Goal: Contribute content

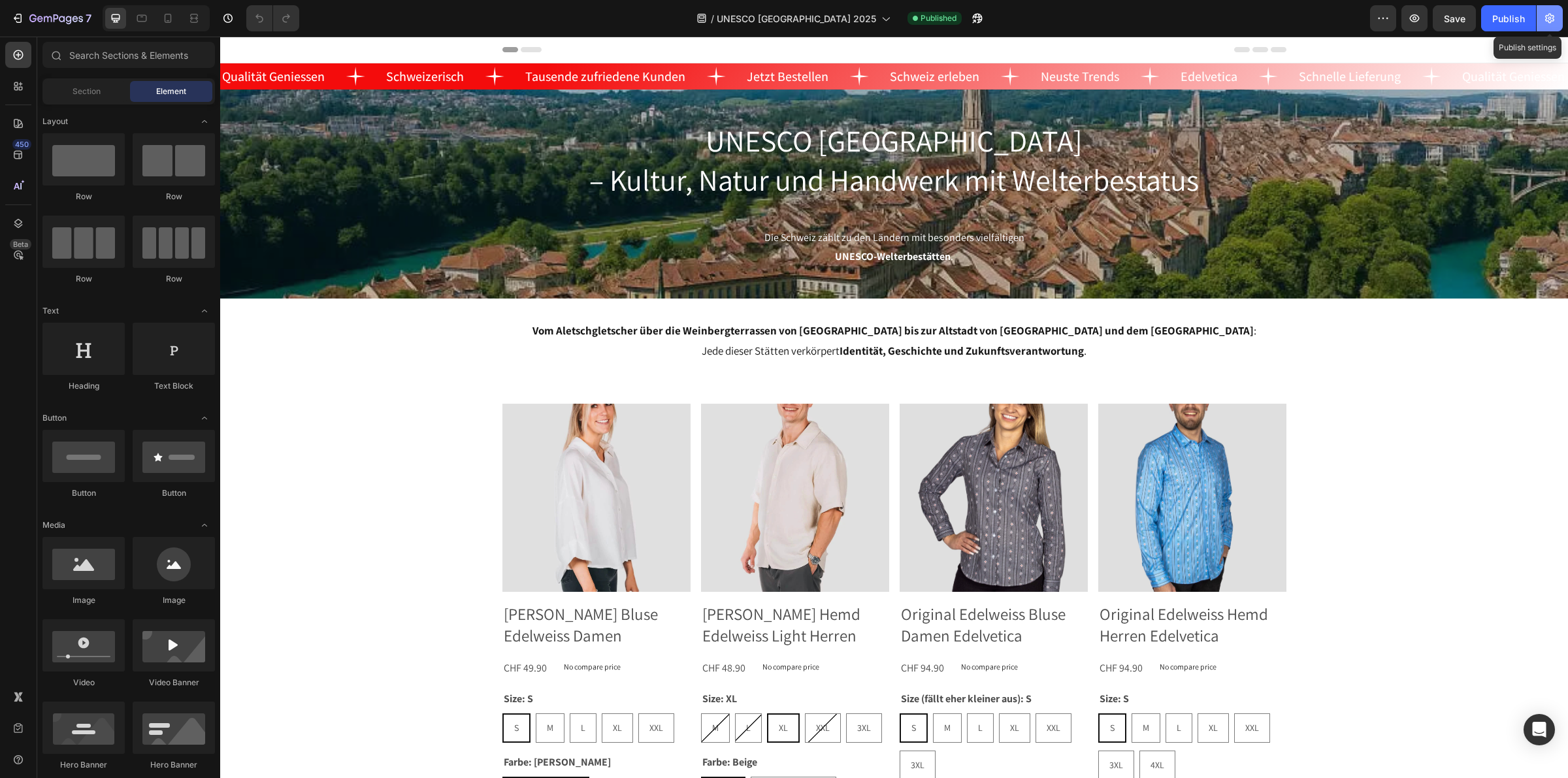
click at [1552, 11] on button "button" at bounding box center [1550, 18] width 26 height 26
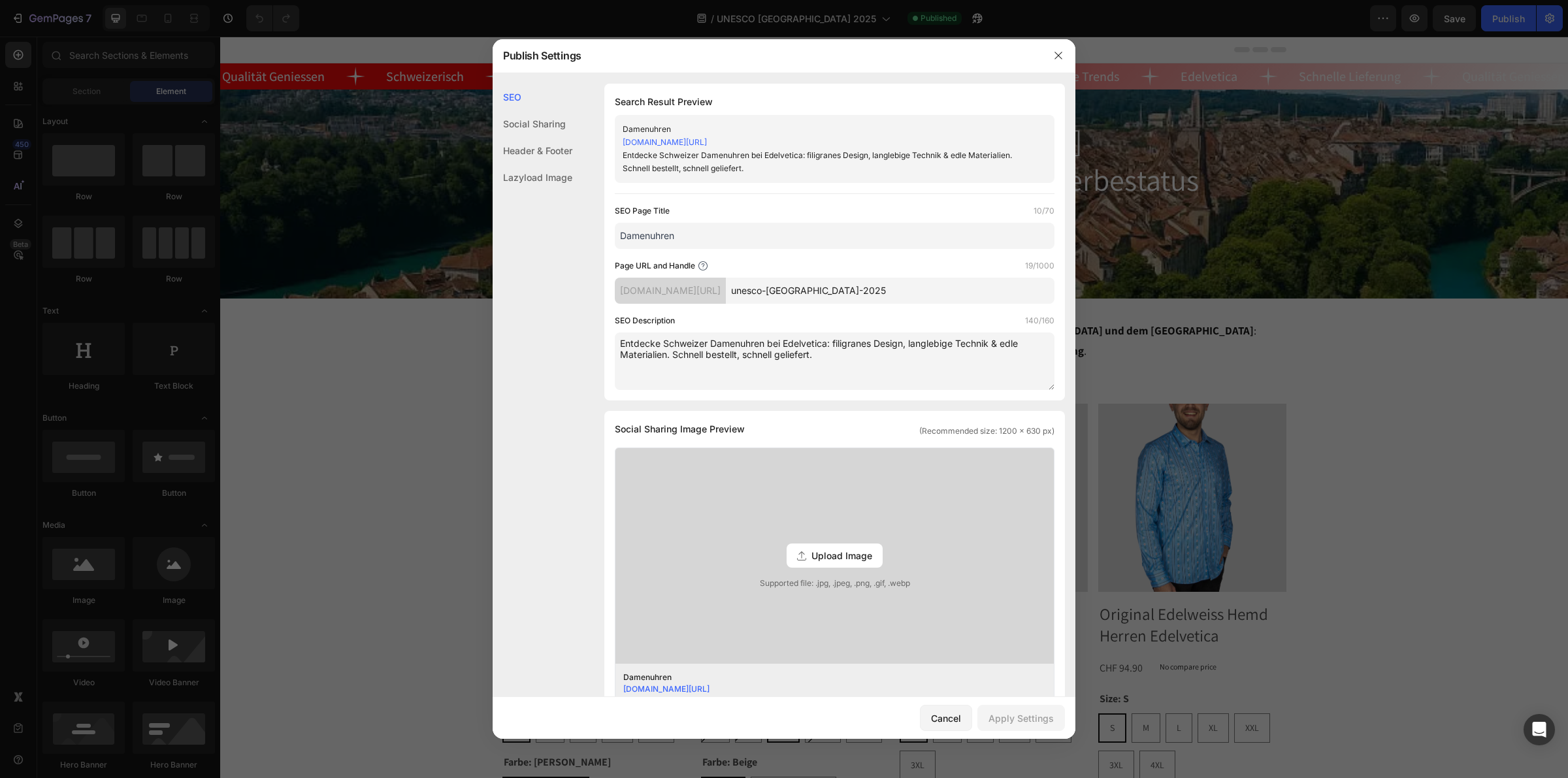
drag, startPoint x: 750, startPoint y: 238, endPoint x: 565, endPoint y: 223, distance: 185.6
click at [565, 223] on div "SEO Social Sharing Header & Footer Lazyload Image SEO Search Result Preview Dam…" at bounding box center [784, 616] width 583 height 1066
click at [730, 243] on input "Unesco-[GEOGRAPHIC_DATA]" at bounding box center [834, 236] width 440 height 26
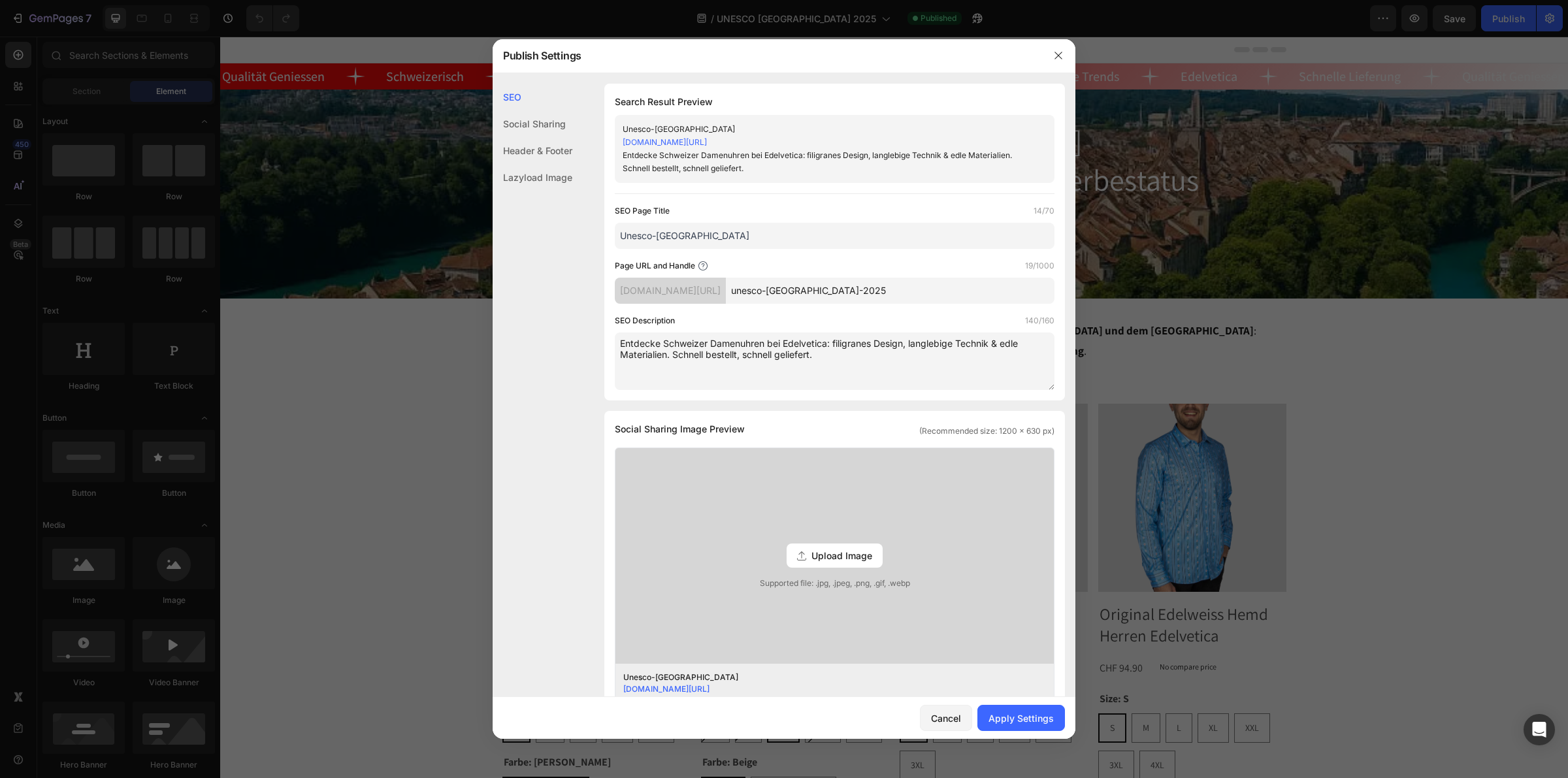
paste input "NESCO"
type input "UNESCO [GEOGRAPHIC_DATA]"
click at [876, 361] on textarea "Entdecke Schweizer Damenuhren bei Edelvetica: filigranes Design, langlebige Tec…" at bounding box center [834, 362] width 440 height 58
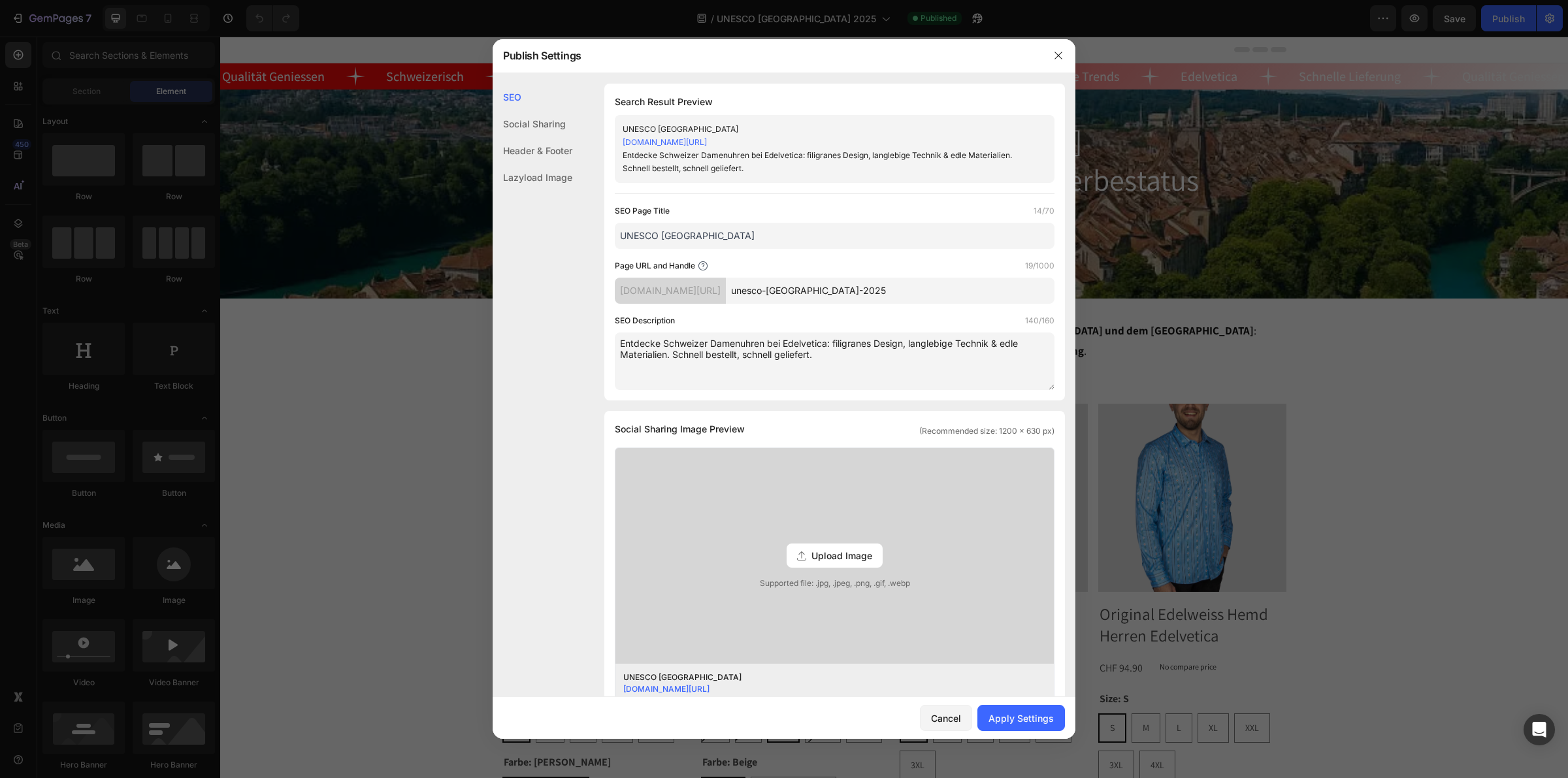
click at [876, 361] on textarea "Entdecke Schweizer Damenuhren bei Edelvetica: filigranes Design, langlebige Tec…" at bounding box center [834, 362] width 440 height 58
paste textarea "[PERSON_NAME], Jodler, [PERSON_NAME] oder Sennen: Das immaterielle Kulturerbe d…"
type textarea "[PERSON_NAME], Jodler, [PERSON_NAME] oder Sennen: Das immaterielle Kulturerbe d…"
click at [1011, 717] on div "Apply Settings" at bounding box center [1021, 719] width 65 height 14
click at [1061, 53] on icon "button" at bounding box center [1058, 56] width 11 height 11
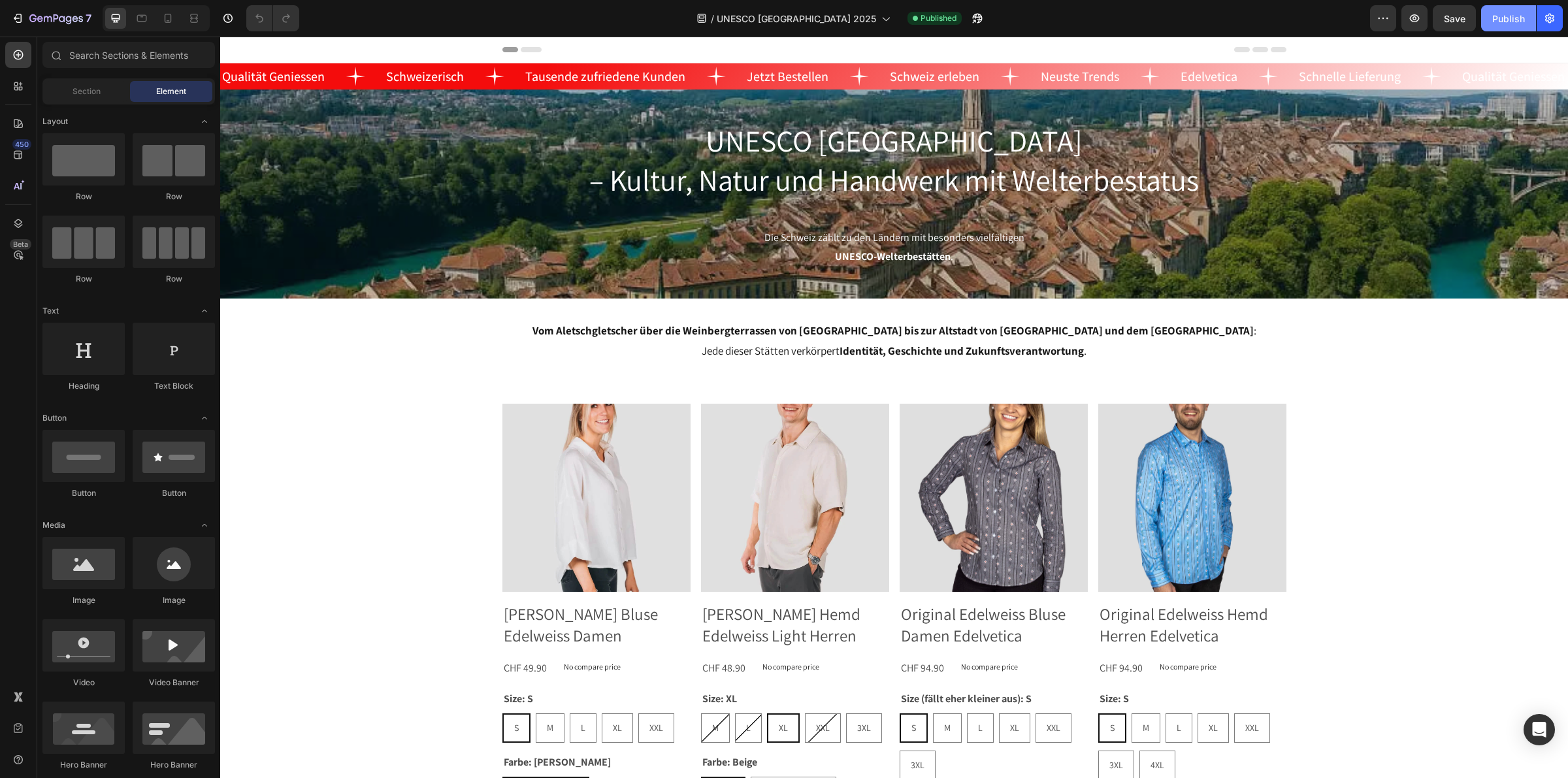
click at [1520, 18] on div "Publish" at bounding box center [1508, 19] width 32 height 14
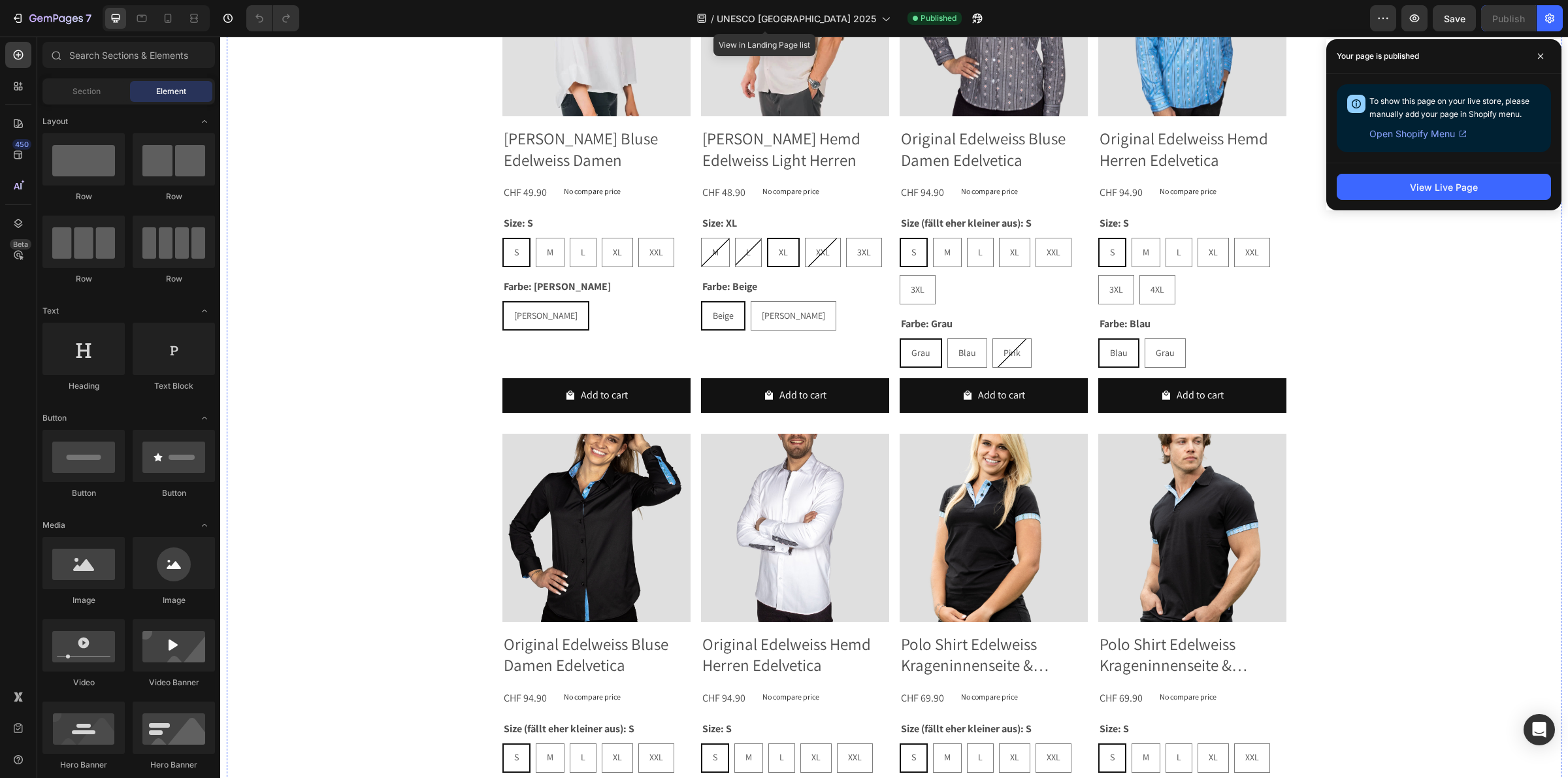
scroll to position [490, 0]
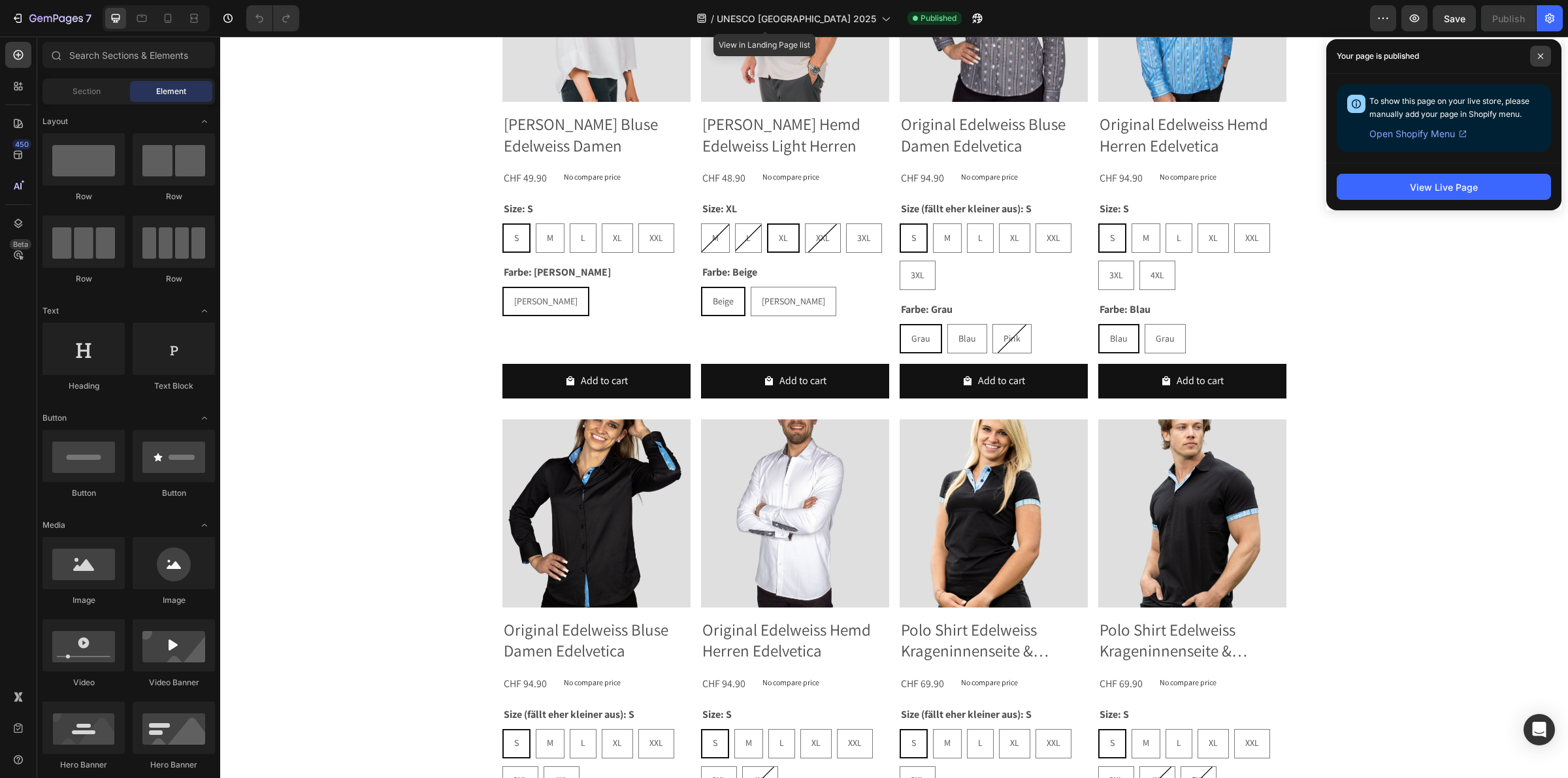
click at [1543, 53] on icon at bounding box center [1541, 56] width 6 height 6
